Goal: Information Seeking & Learning: Learn about a topic

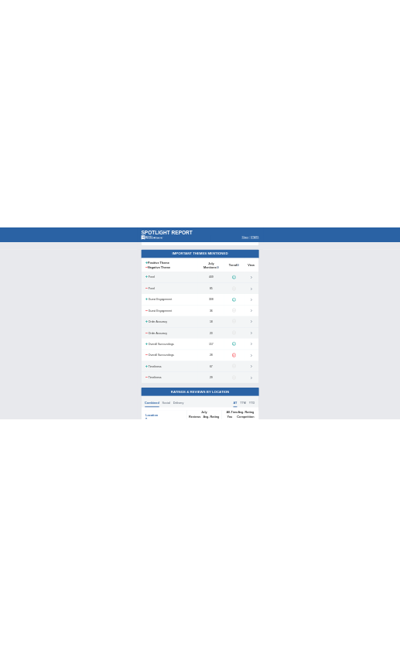
scroll to position [696, 0]
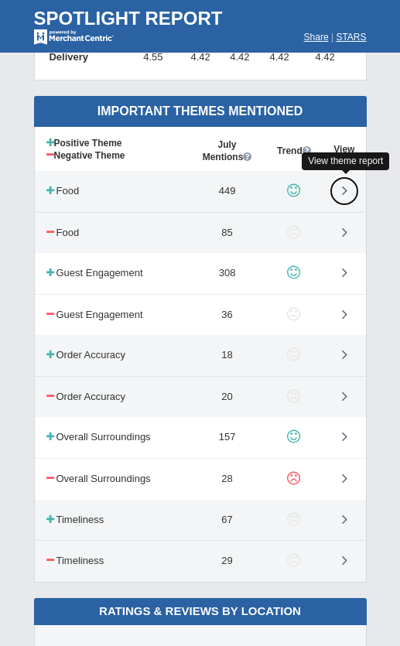
click at [347, 187] on icon at bounding box center [344, 190] width 5 height 15
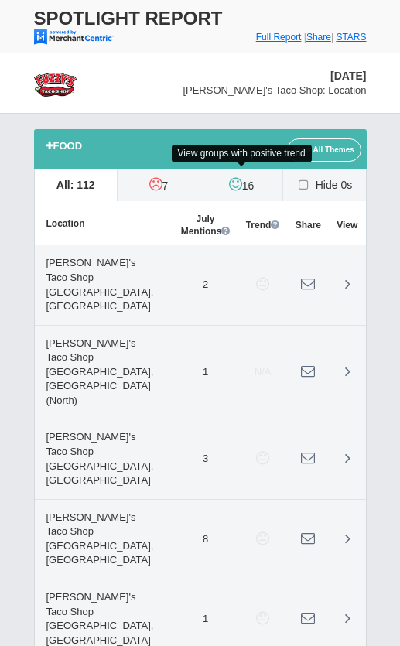
click at [235, 184] on icon at bounding box center [235, 183] width 13 height 15
click at [0, 0] on input "16" at bounding box center [0, 0] width 0 height 0
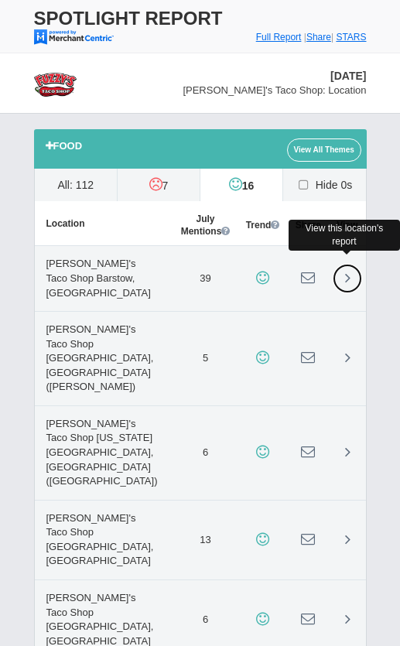
click at [347, 275] on icon at bounding box center [347, 277] width 5 height 15
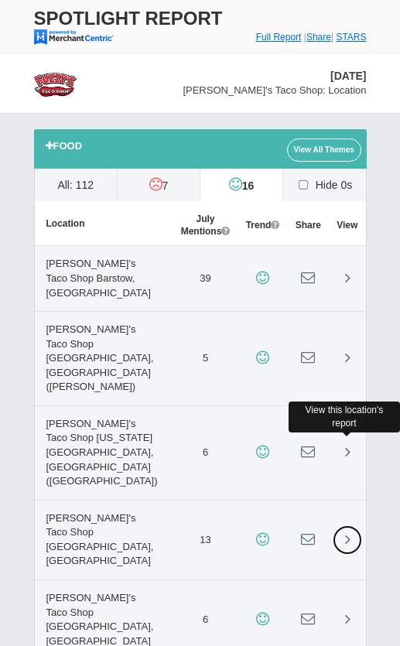
click at [348, 531] on icon at bounding box center [347, 538] width 5 height 15
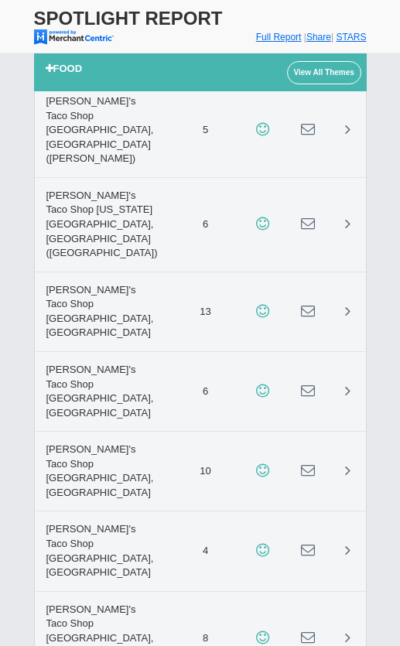
scroll to position [232, 0]
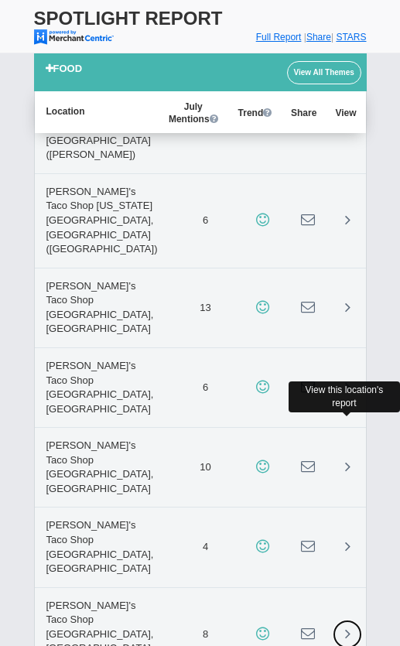
click at [345, 626] on icon at bounding box center [347, 633] width 5 height 15
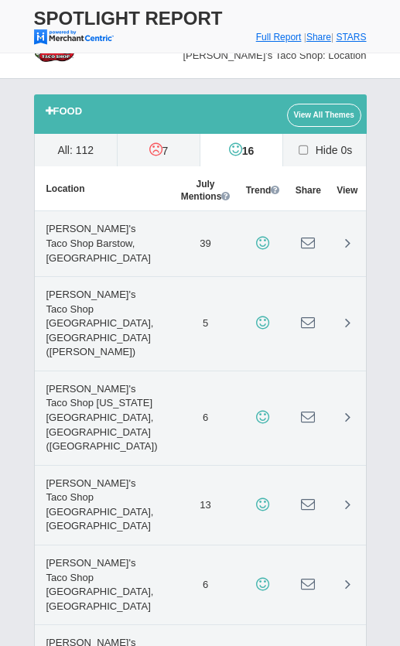
scroll to position [0, 0]
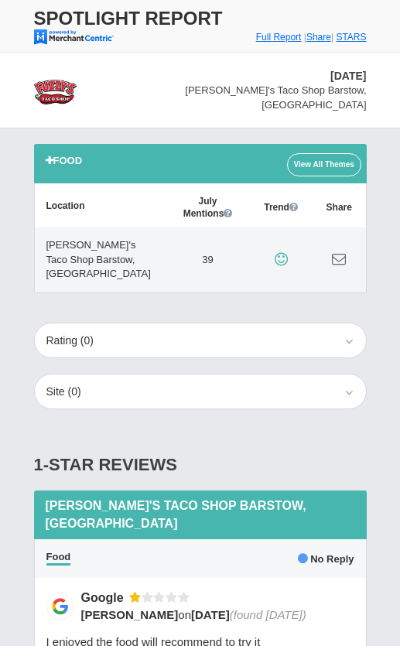
click at [328, 153] on link "View All Themes" at bounding box center [324, 164] width 74 height 23
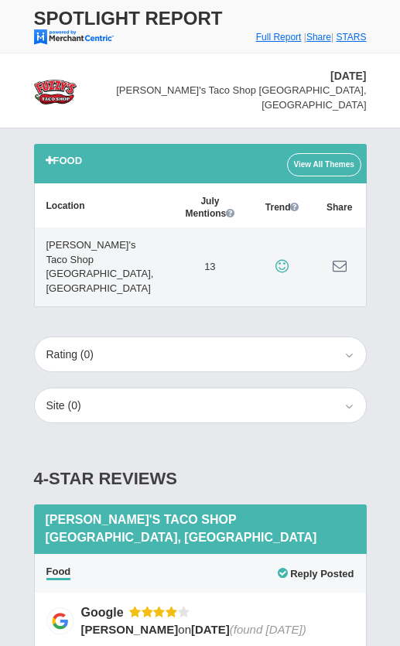
click at [323, 153] on link "View All Themes" at bounding box center [324, 164] width 74 height 23
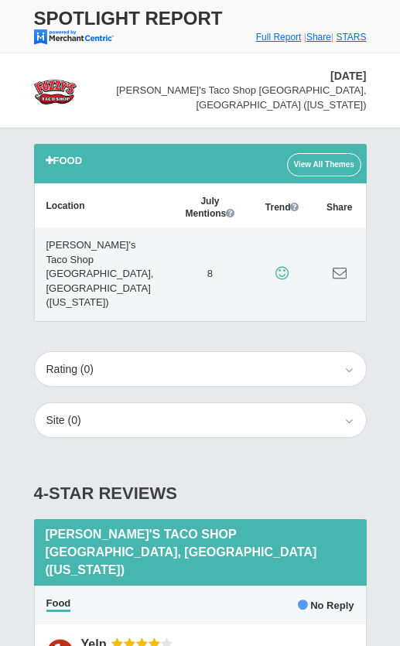
click at [320, 153] on link "View All Themes" at bounding box center [324, 164] width 74 height 23
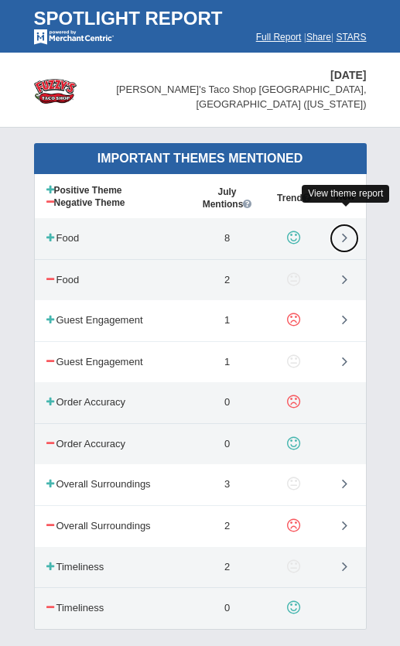
click at [349, 226] on link at bounding box center [344, 238] width 29 height 29
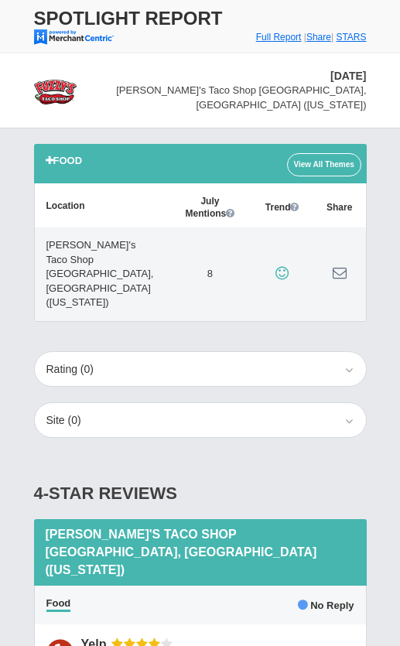
click at [333, 151] on div "View All Themes" at bounding box center [321, 164] width 68 height 26
click at [330, 153] on link "View All Themes" at bounding box center [324, 164] width 74 height 23
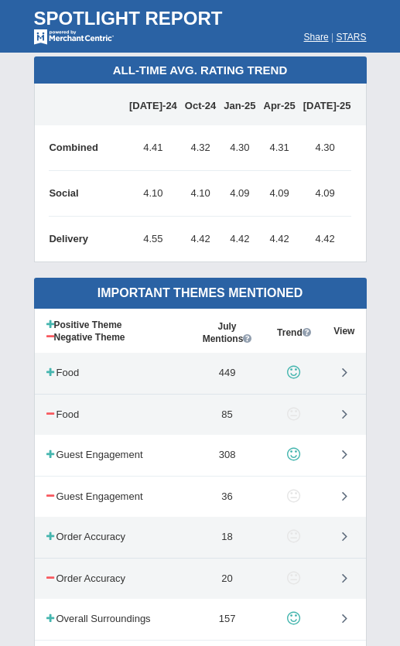
scroll to position [542, 0]
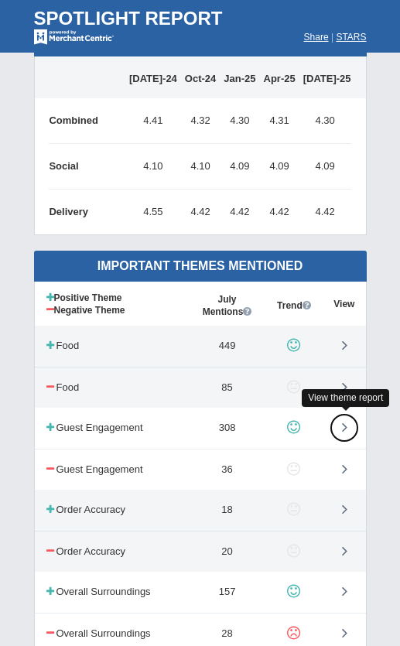
click at [345, 422] on icon at bounding box center [344, 426] width 5 height 15
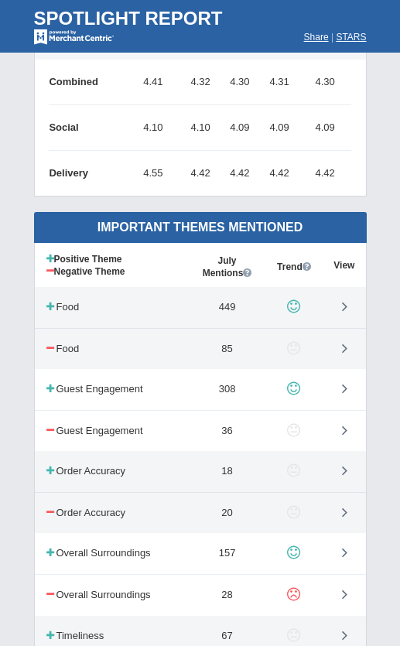
scroll to position [619, 0]
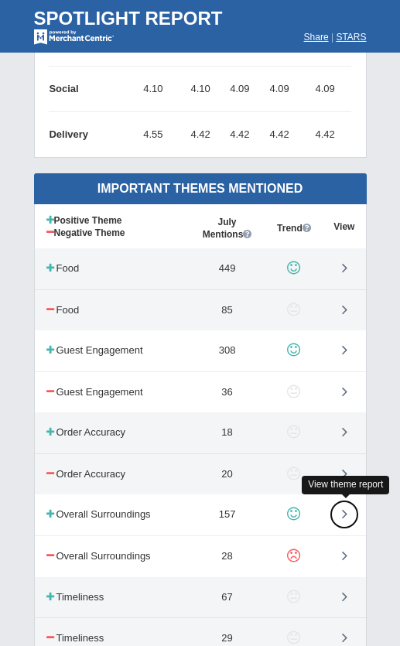
click at [347, 511] on icon at bounding box center [344, 513] width 5 height 15
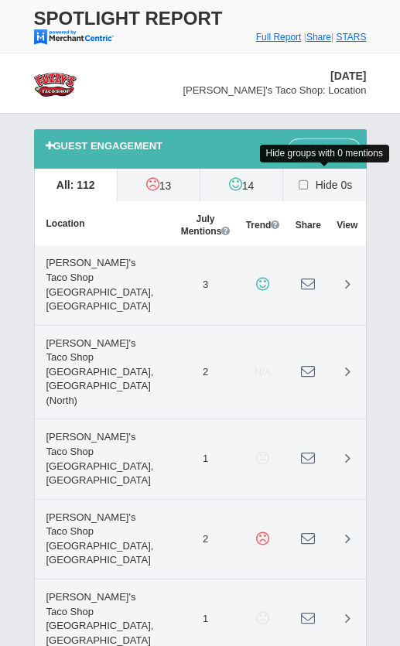
click at [299, 184] on icon at bounding box center [304, 185] width 16 height 12
click at [0, 0] on input "Hide 0s" at bounding box center [0, 0] width 0 height 0
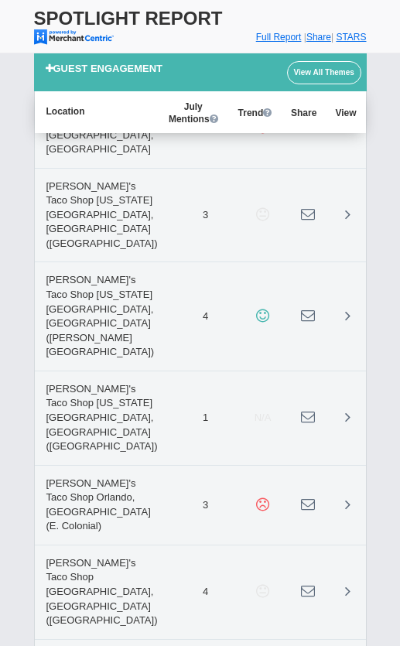
scroll to position [4255, 0]
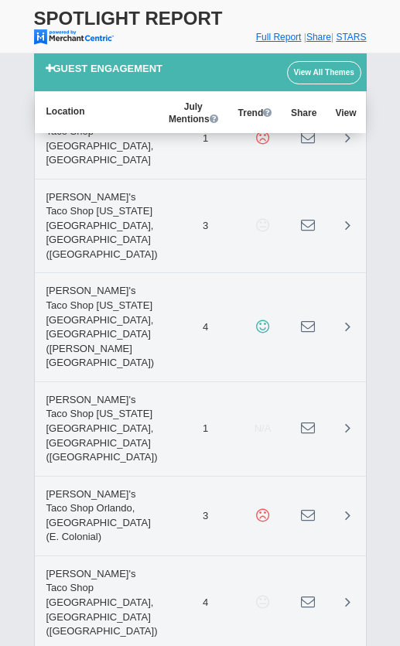
drag, startPoint x: 51, startPoint y: 372, endPoint x: 121, endPoint y: 381, distance: 70.2
click at [0, 0] on star "5" at bounding box center [0, 0] width 0 height 0
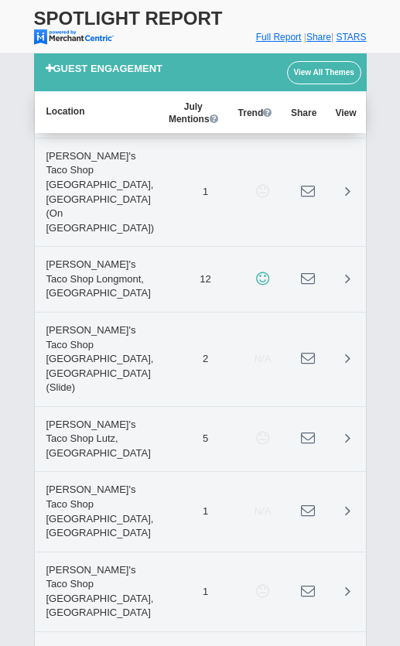
scroll to position [3404, 0]
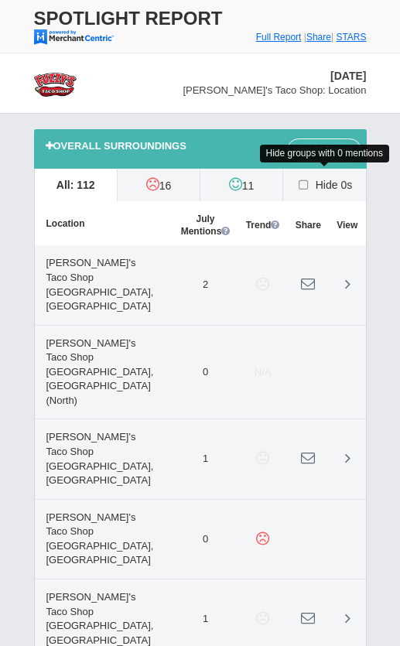
click at [310, 183] on icon at bounding box center [304, 185] width 16 height 12
click at [0, 0] on input "Hide 0s" at bounding box center [0, 0] width 0 height 0
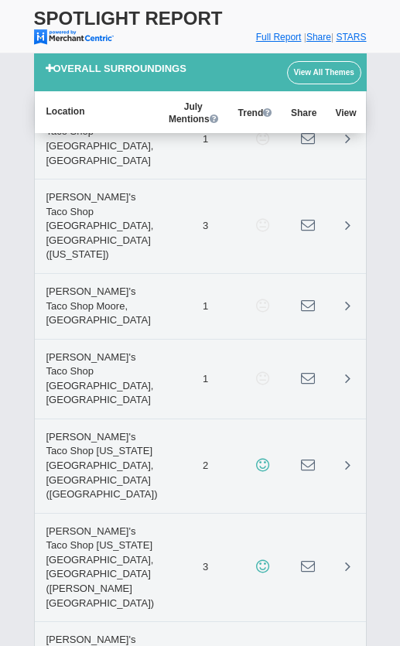
scroll to position [2862, 0]
click at [264, 37] on font "Full Report" at bounding box center [279, 37] width 46 height 11
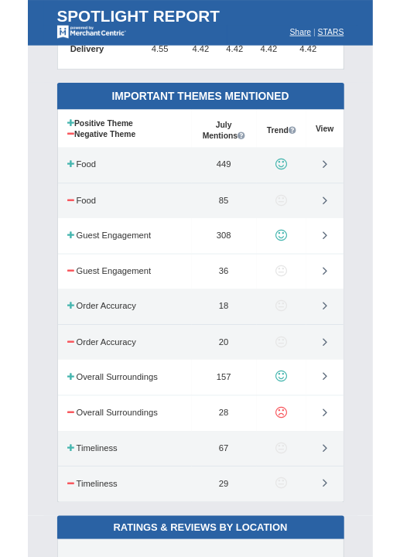
scroll to position [735, 0]
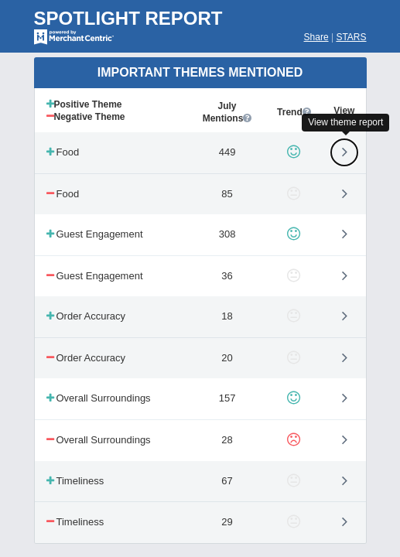
click at [347, 149] on icon at bounding box center [344, 151] width 5 height 15
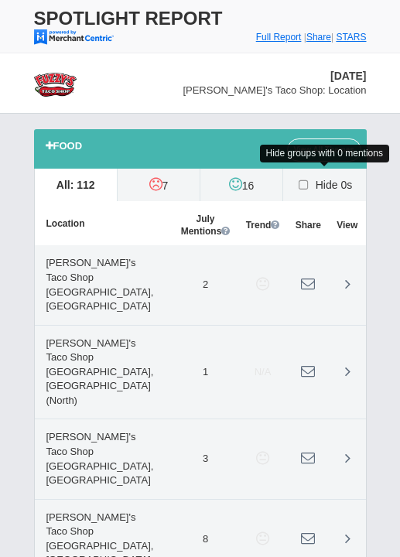
click at [303, 188] on icon at bounding box center [304, 185] width 16 height 12
click at [0, 0] on input "Hide 0s" at bounding box center [0, 0] width 0 height 0
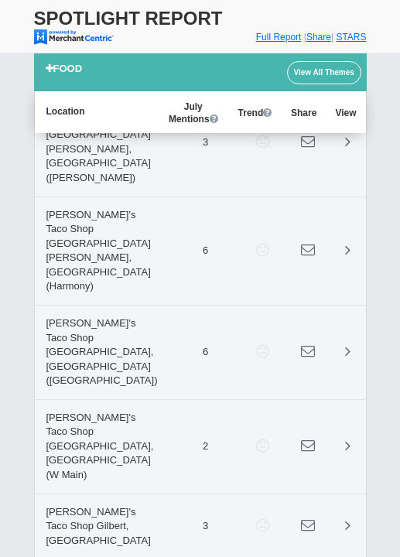
scroll to position [2862, 0]
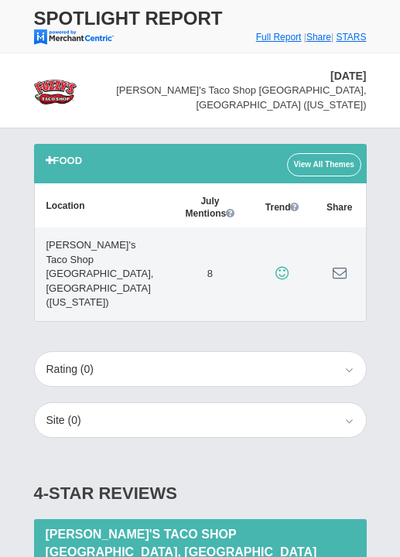
click at [316, 153] on link "View All Themes" at bounding box center [324, 164] width 74 height 23
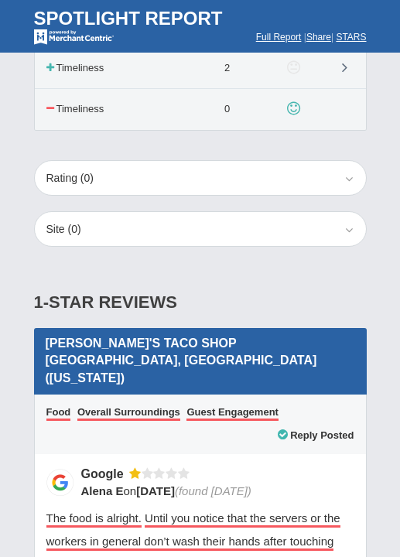
scroll to position [464, 0]
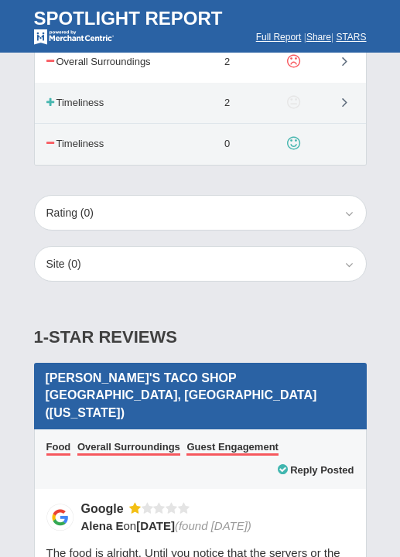
click at [348, 205] on icon "button" at bounding box center [348, 212] width 12 height 15
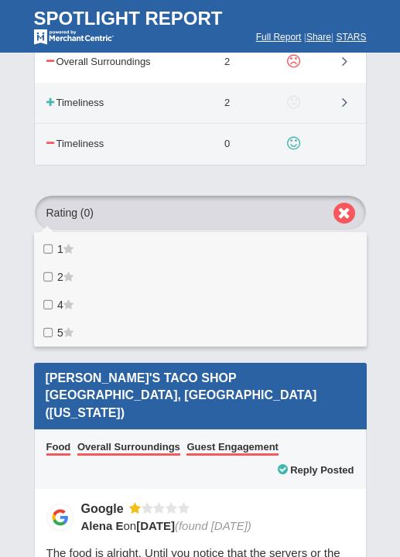
click at [43, 243] on icon at bounding box center [50, 249] width 16 height 12
click at [0, 0] on star "1" at bounding box center [0, 0] width 0 height 0
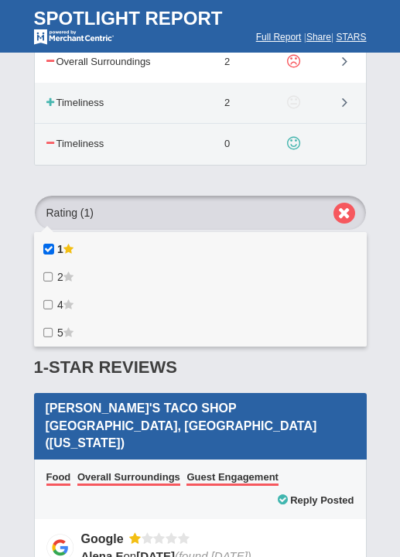
click at [341, 203] on icon "button" at bounding box center [344, 213] width 22 height 21
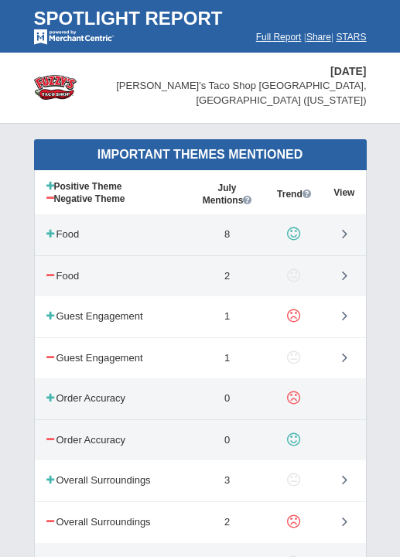
scroll to position [0, 0]
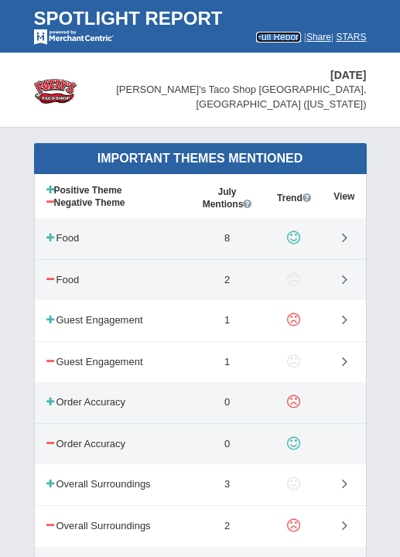
click at [268, 37] on font "Full Report" at bounding box center [279, 37] width 46 height 11
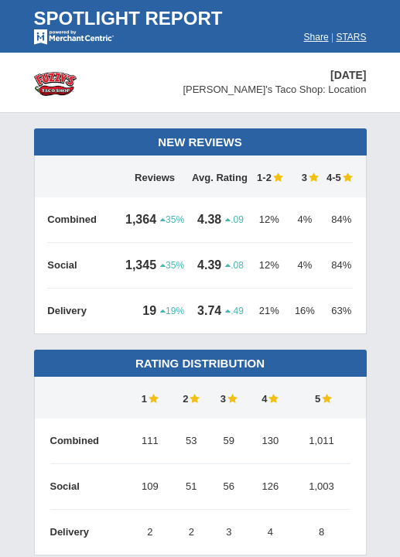
scroll to position [696, 0]
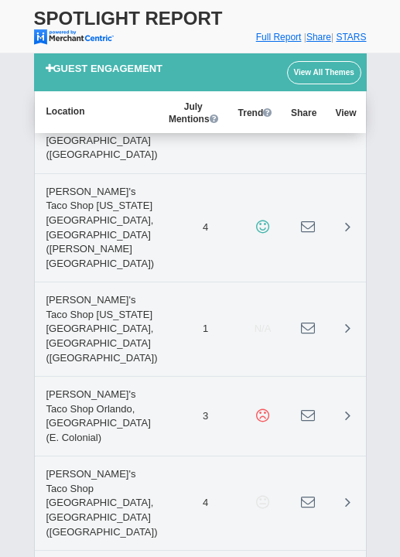
scroll to position [6498, 0]
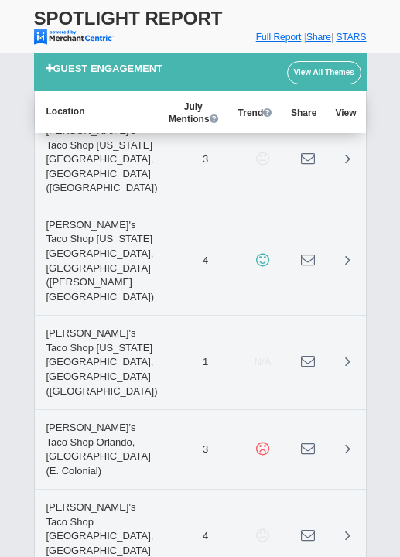
drag, startPoint x: 49, startPoint y: 312, endPoint x: 50, endPoint y: 329, distance: 17.1
click at [0, 0] on star "4" at bounding box center [0, 0] width 0 height 0
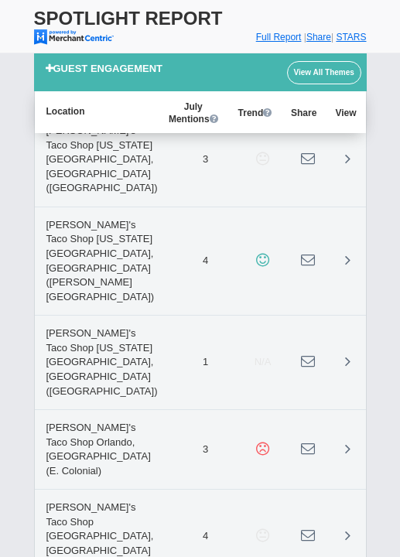
click at [0, 0] on star "5" at bounding box center [0, 0] width 0 height 0
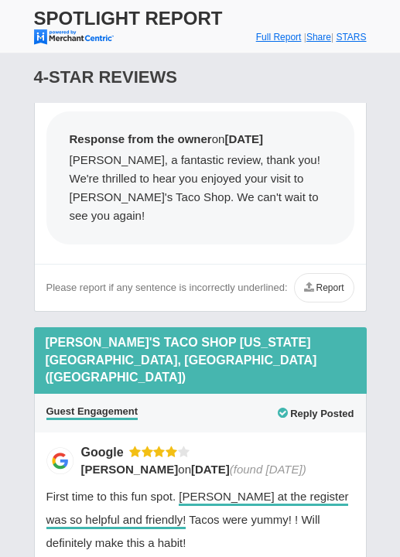
scroll to position [13229, 0]
